Goal: Use online tool/utility: Utilize a website feature to perform a specific function

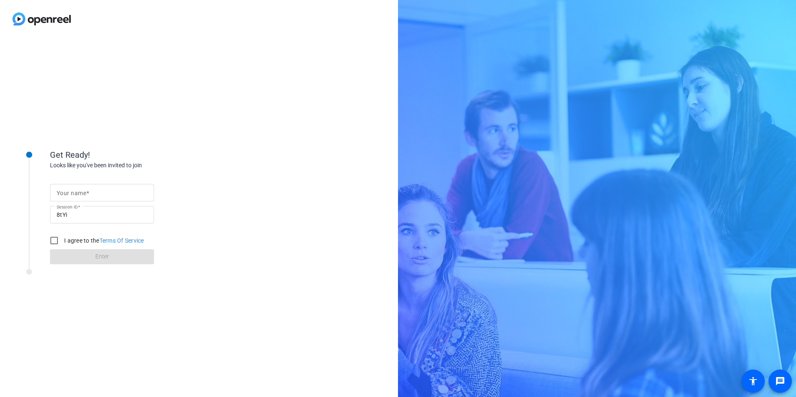
click at [88, 196] on input "Your name" at bounding box center [102, 193] width 91 height 10
type input "[PERSON_NAME]"
click at [54, 240] on input "I agree to the Terms Of Service" at bounding box center [54, 240] width 17 height 17
checkbox input "true"
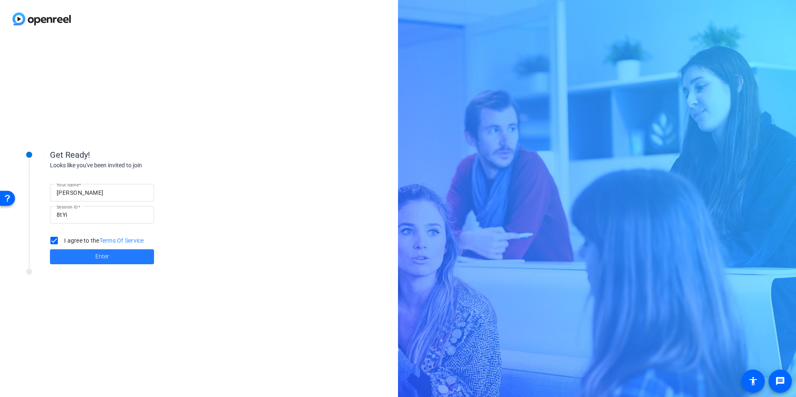
click at [114, 256] on span at bounding box center [102, 257] width 104 height 20
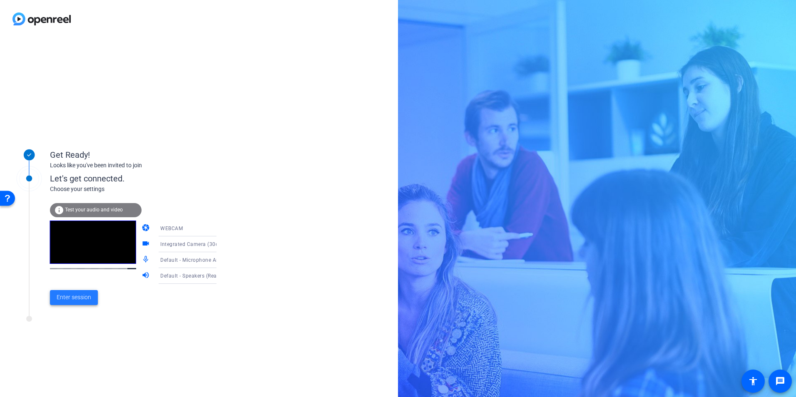
click at [75, 301] on span "Enter session" at bounding box center [74, 297] width 35 height 9
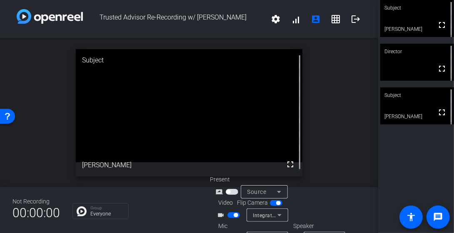
click at [228, 215] on span "button" at bounding box center [233, 215] width 12 height 6
click at [235, 216] on span "button" at bounding box center [233, 215] width 12 height 6
click at [233, 193] on span "button" at bounding box center [232, 192] width 12 height 6
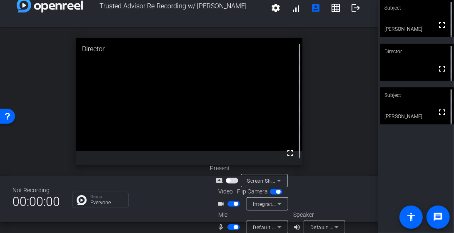
scroll to position [21, 0]
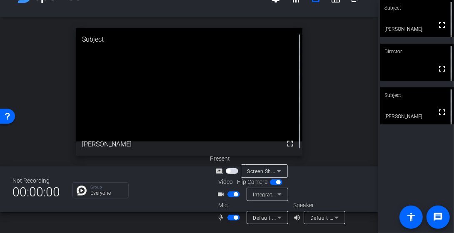
click at [229, 218] on span "button" at bounding box center [233, 218] width 12 height 6
click at [235, 218] on span "button" at bounding box center [233, 218] width 12 height 6
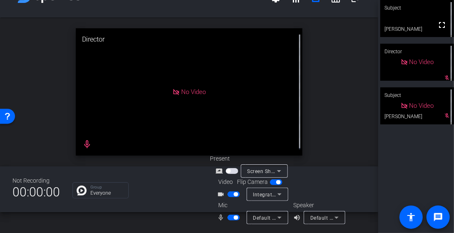
click at [234, 216] on span "button" at bounding box center [236, 218] width 4 height 4
click at [231, 196] on span "button" at bounding box center [233, 194] width 12 height 6
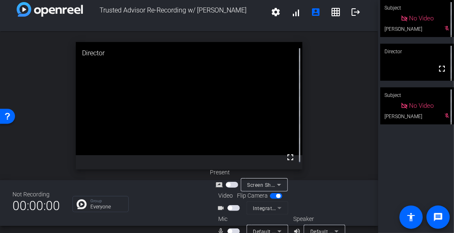
scroll to position [0, 0]
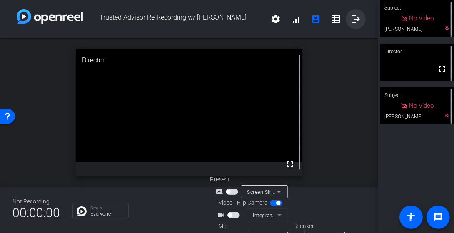
click at [352, 18] on mat-icon "logout" at bounding box center [355, 19] width 10 height 10
